Goal: Task Accomplishment & Management: Manage account settings

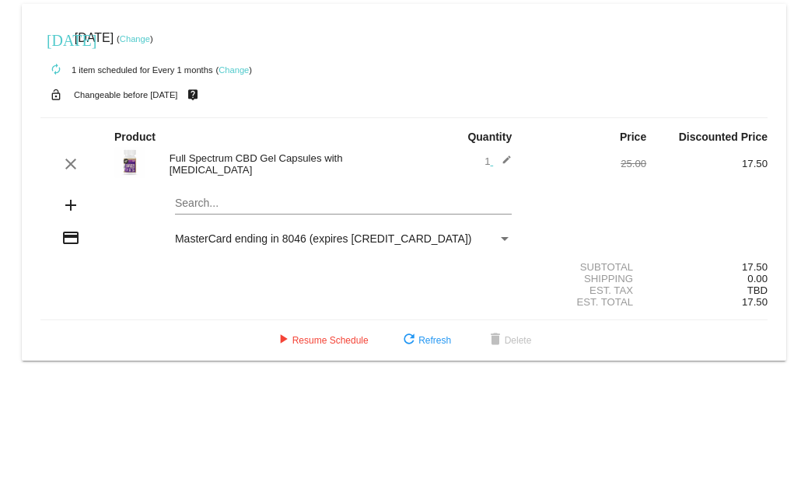
click at [503, 238] on div "Payment Method" at bounding box center [505, 239] width 8 height 4
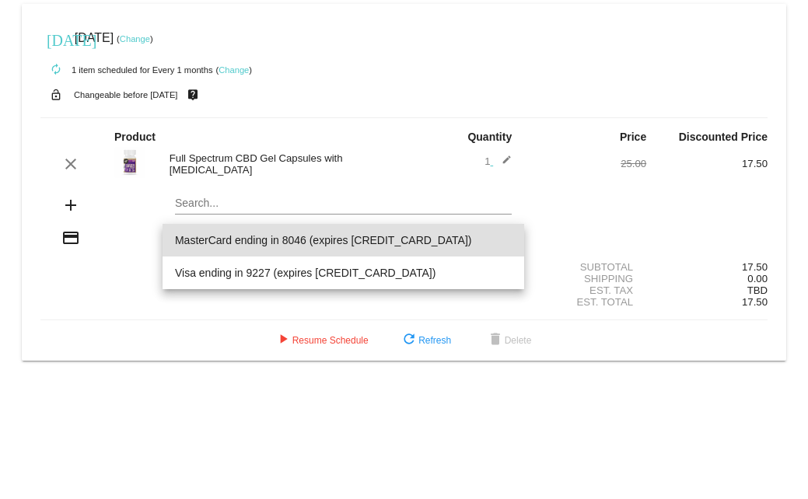
click at [503, 238] on span "MasterCard ending in 8046 (expires [CREDIT_CARD_DATA])" at bounding box center [343, 240] width 337 height 33
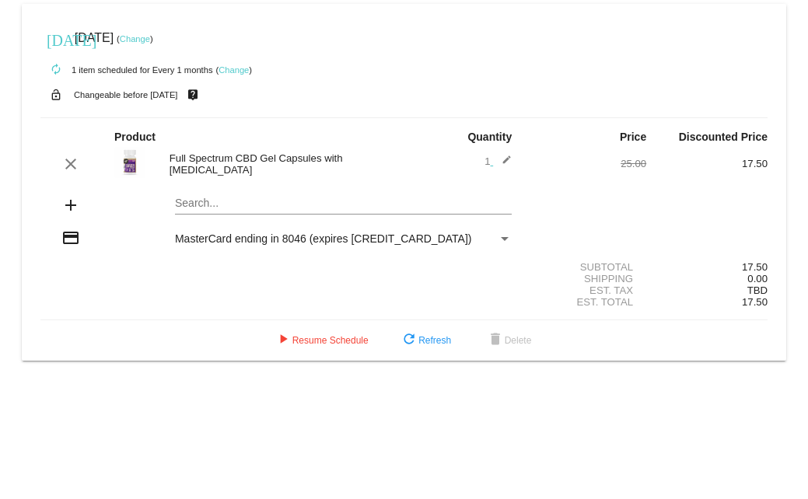
click at [507, 235] on div "Payment Method" at bounding box center [505, 238] width 14 height 12
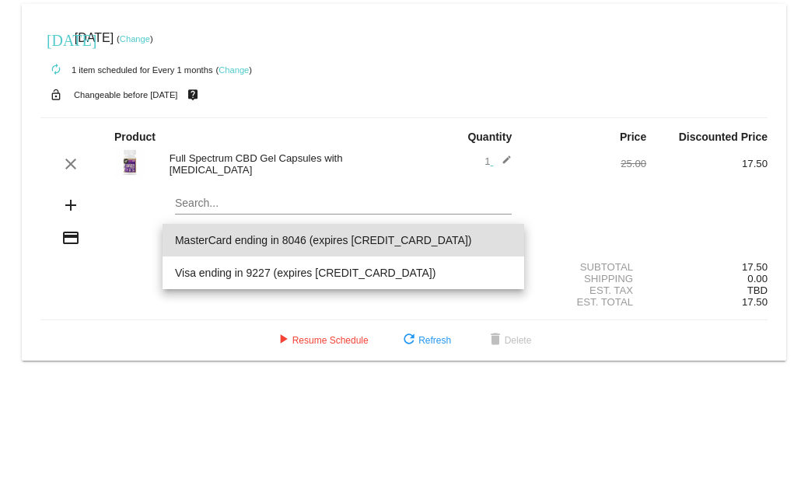
click at [536, 226] on div at bounding box center [404, 249] width 808 height 499
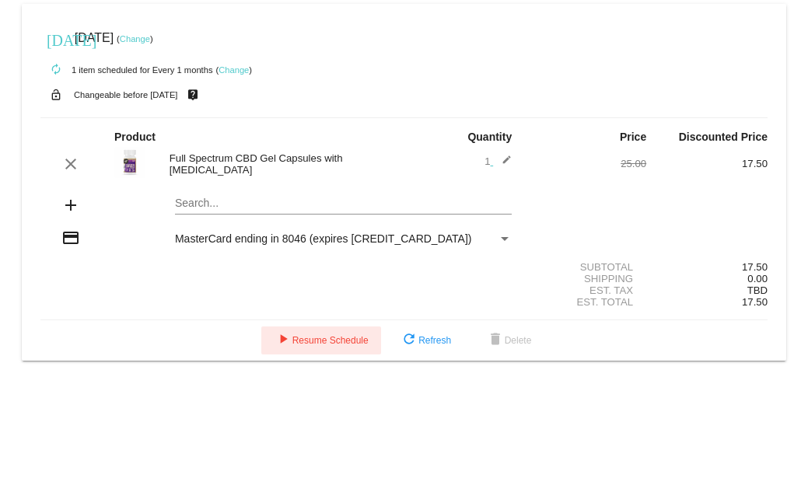
click at [328, 346] on span "play_arrow Resume Schedule" at bounding box center [321, 340] width 95 height 11
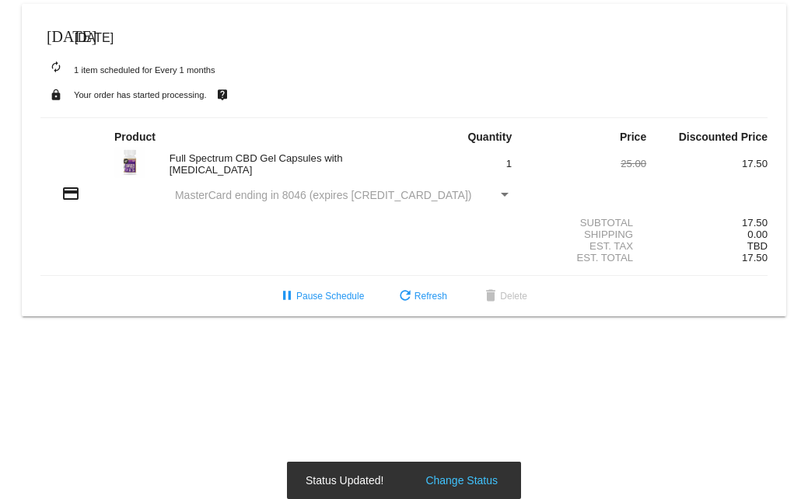
click at [371, 187] on div "credit_card MasterCard ending in 8046 (expires [CREDIT_CARD_DATA])" at bounding box center [403, 194] width 727 height 21
